Goal: Information Seeking & Learning: Compare options

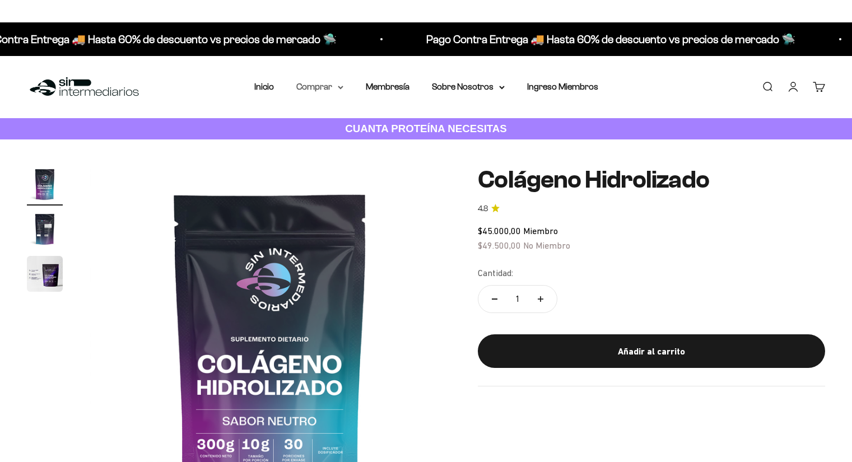
click at [323, 88] on summary "Comprar" at bounding box center [319, 87] width 47 height 15
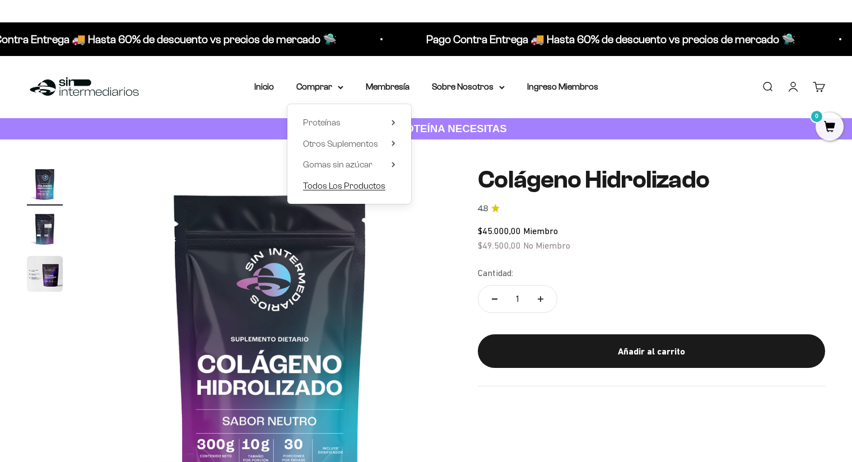
click at [328, 184] on span "Todos Los Productos" at bounding box center [344, 186] width 82 height 10
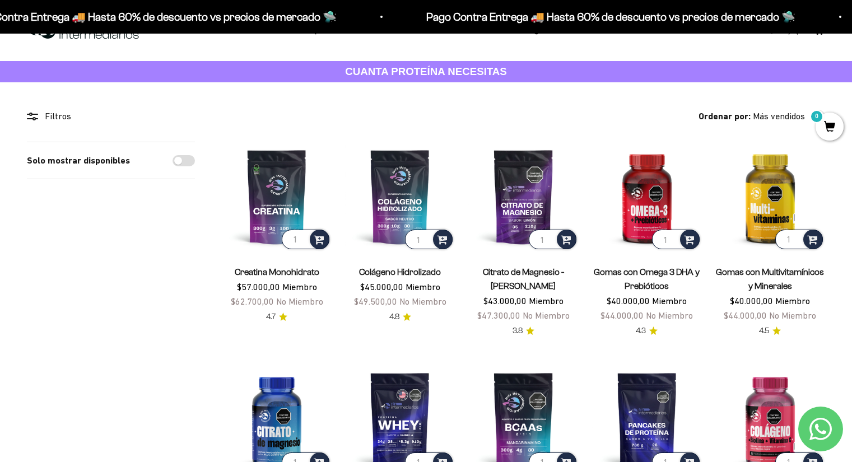
scroll to position [56, 0]
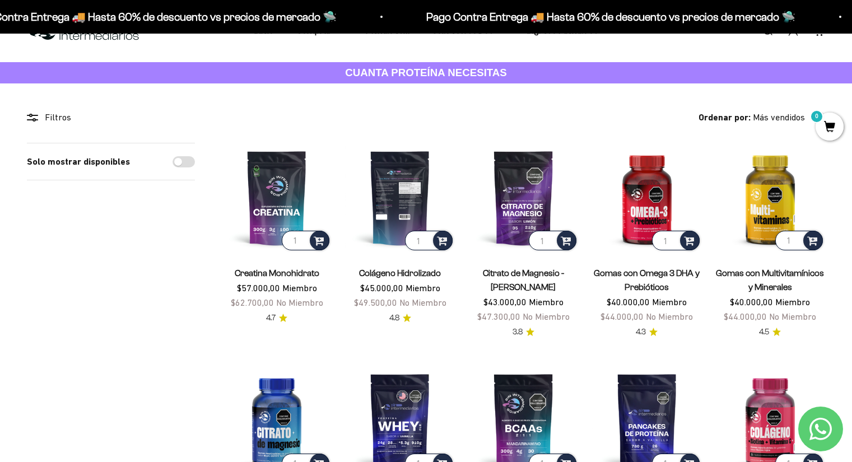
click at [389, 195] on img at bounding box center [400, 198] width 110 height 110
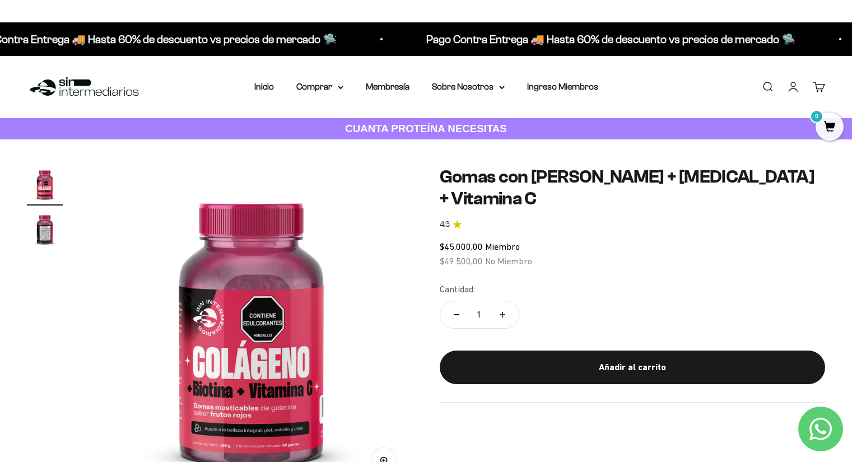
click at [51, 234] on img "Ir al artículo 2" at bounding box center [45, 229] width 36 height 36
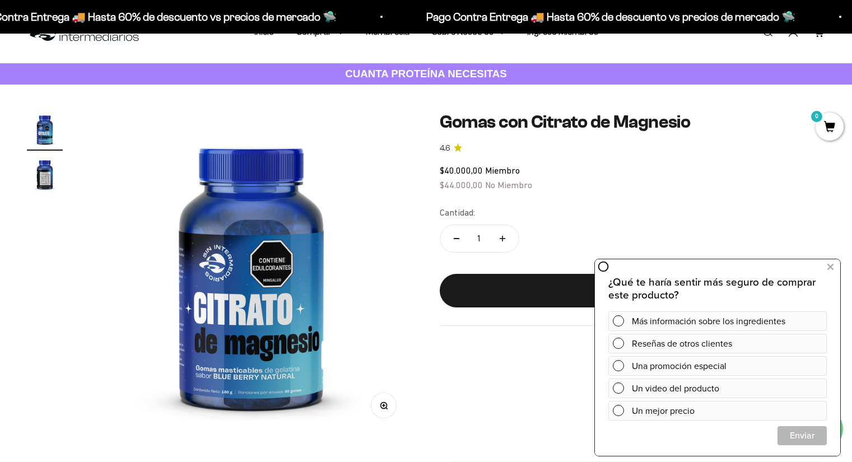
scroll to position [56, 0]
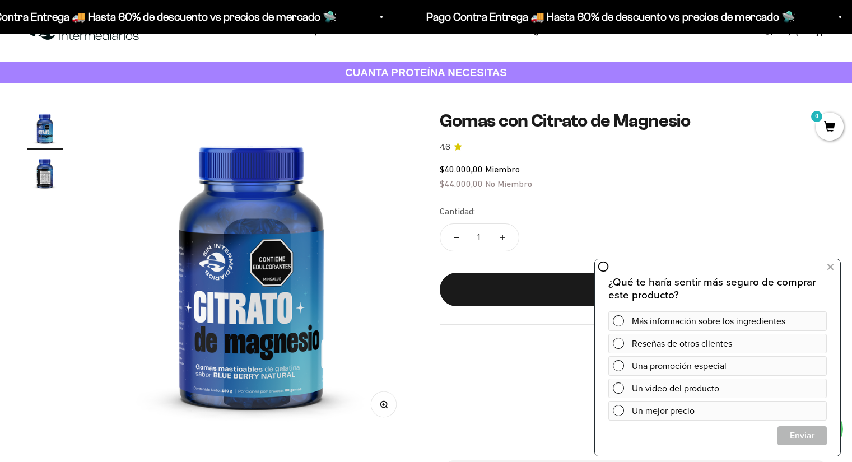
click at [41, 183] on img "Ir al artículo 2" at bounding box center [45, 173] width 36 height 36
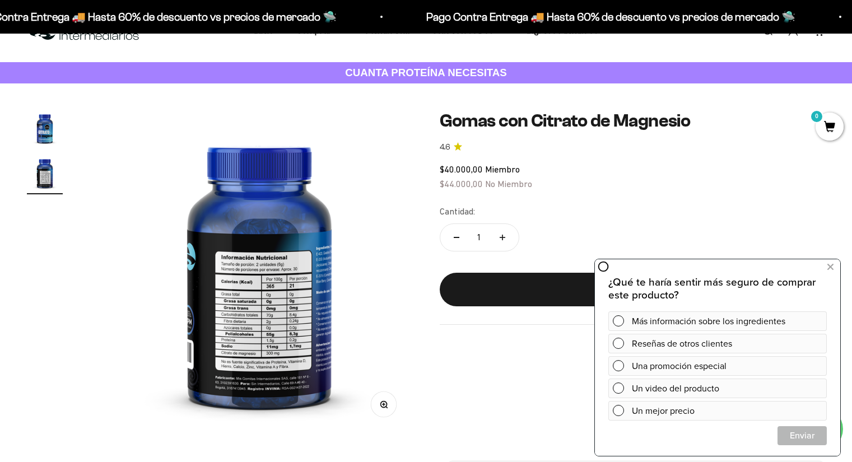
scroll to position [0, 336]
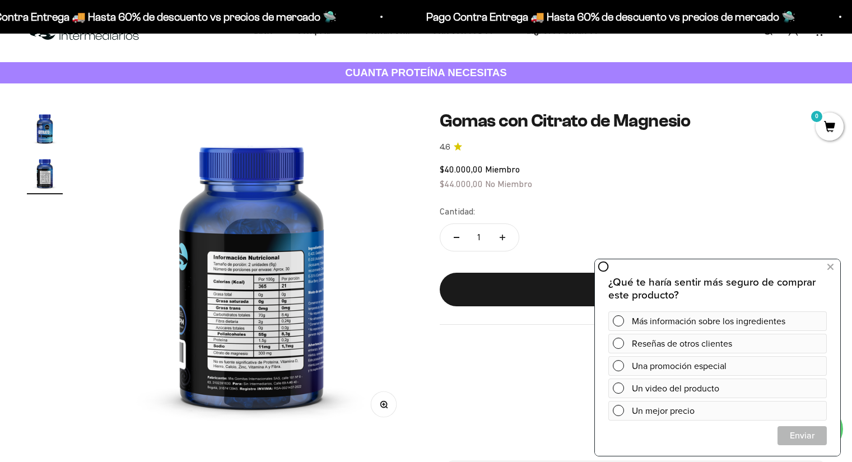
click at [41, 133] on img "Ir al artículo 1" at bounding box center [45, 128] width 36 height 36
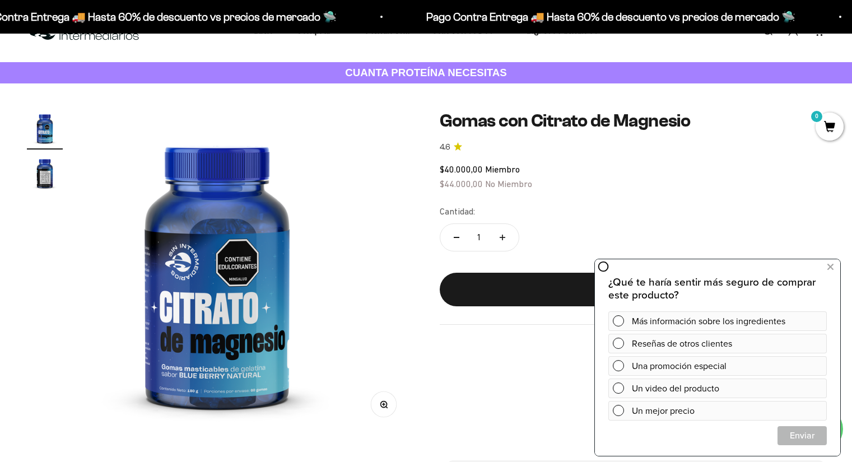
scroll to position [0, 0]
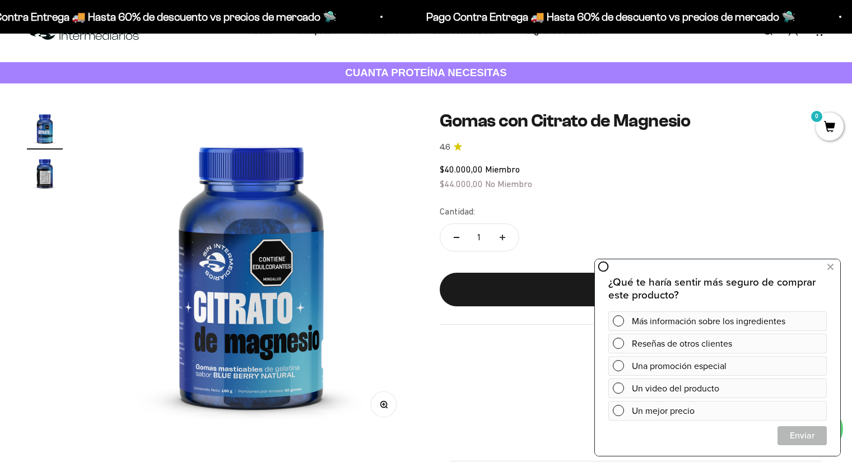
click at [42, 172] on img "Ir al artículo 2" at bounding box center [45, 173] width 36 height 36
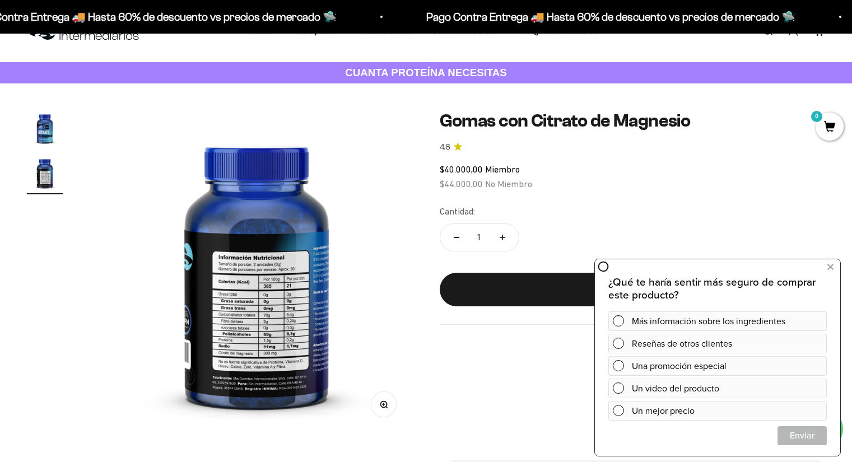
scroll to position [0, 336]
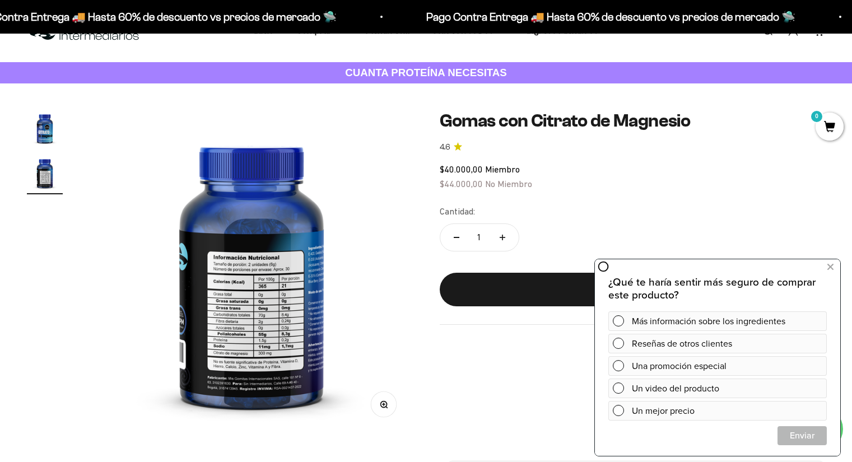
click at [42, 135] on img "Ir al artículo 1" at bounding box center [45, 128] width 36 height 36
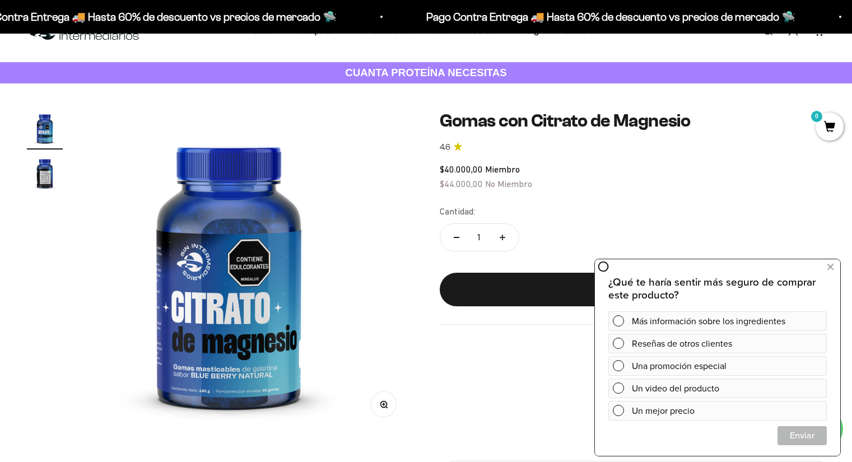
scroll to position [0, 0]
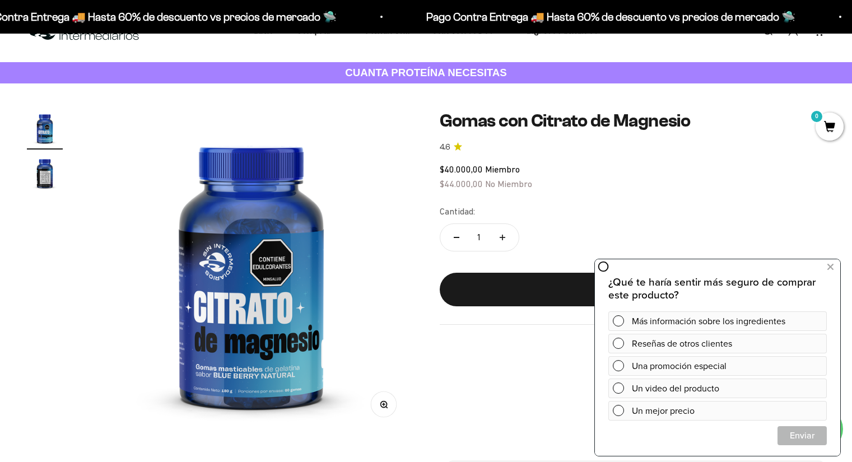
click at [42, 169] on img "Ir al artículo 2" at bounding box center [45, 173] width 36 height 36
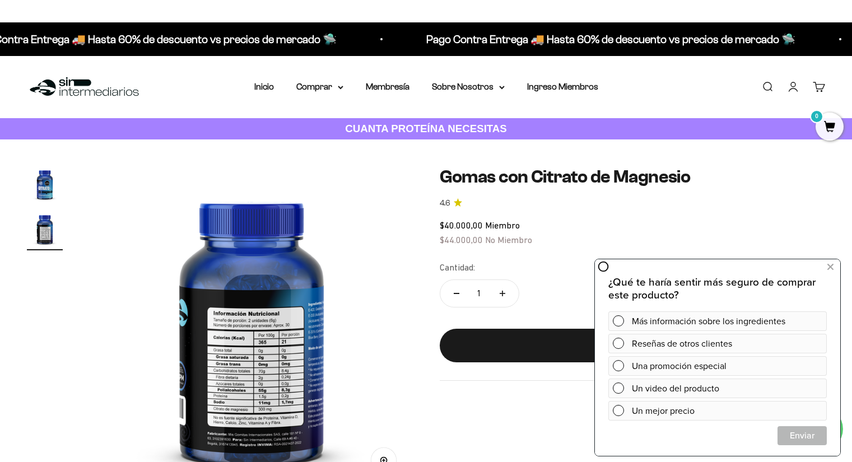
click at [58, 227] on img "Ir al artículo 2" at bounding box center [45, 229] width 36 height 36
click at [49, 226] on img "Ir al artículo 2" at bounding box center [45, 229] width 36 height 36
click at [36, 184] on img "Ir al artículo 1" at bounding box center [45, 184] width 36 height 36
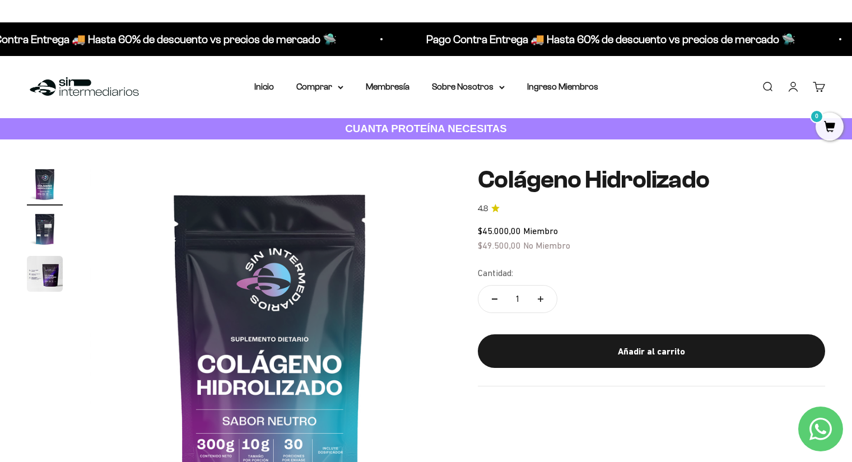
click at [40, 229] on img "Ir al artículo 2" at bounding box center [45, 229] width 36 height 36
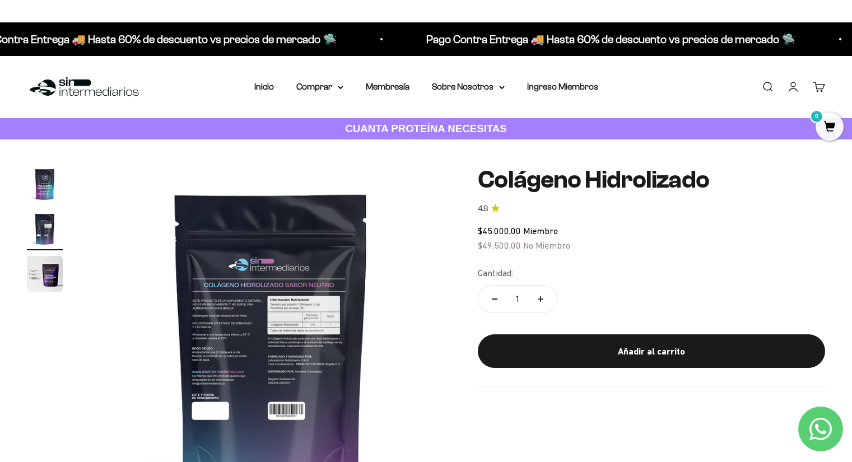
scroll to position [0, 375]
click at [50, 183] on img "Ir al artículo 1" at bounding box center [45, 184] width 36 height 36
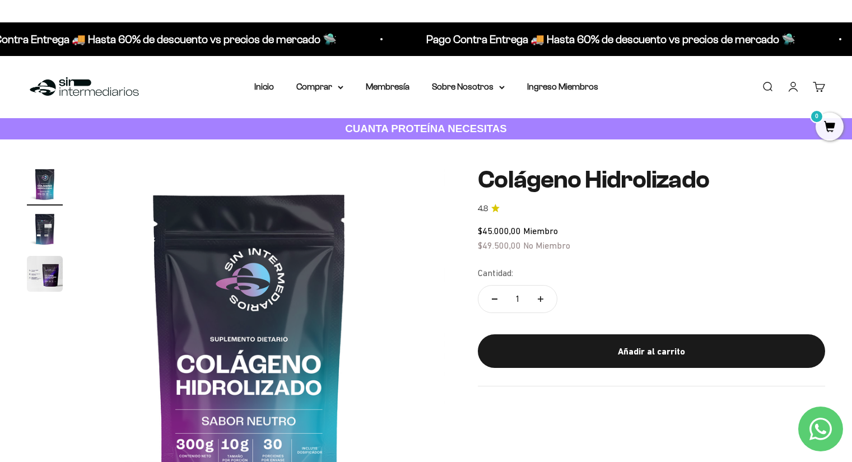
scroll to position [0, 0]
